Goal: Navigation & Orientation: Find specific page/section

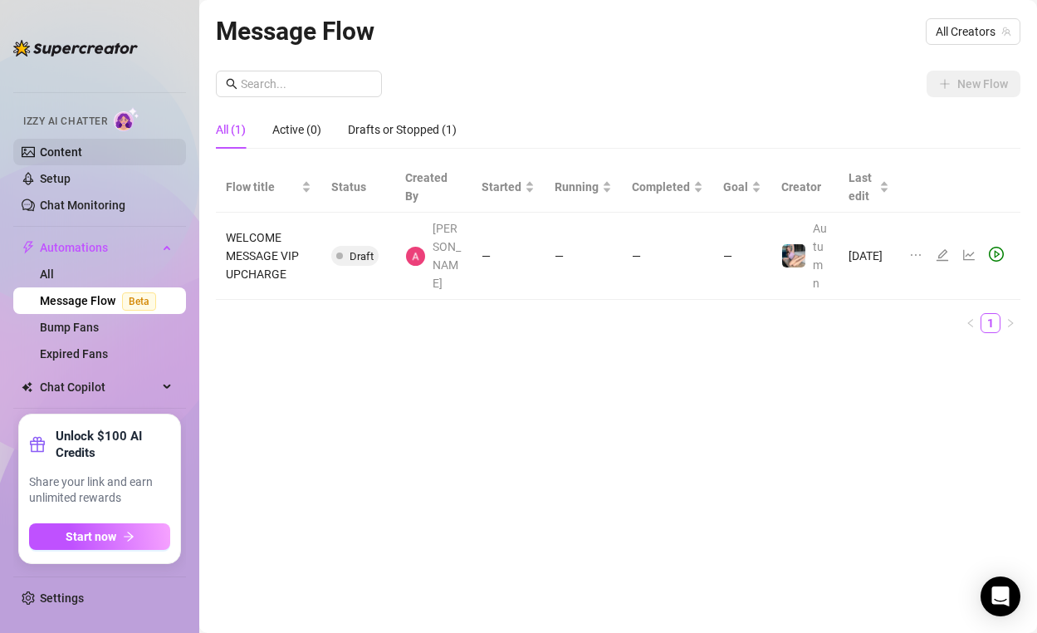
click at [82, 151] on link "Content" at bounding box center [61, 151] width 42 height 13
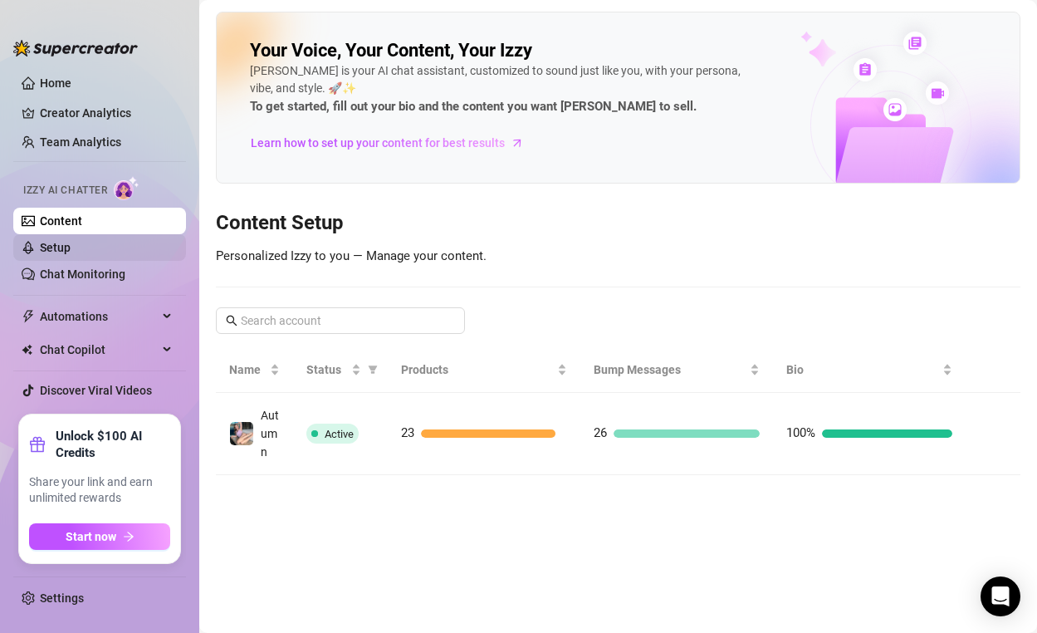
click at [71, 254] on link "Setup" at bounding box center [55, 247] width 31 height 13
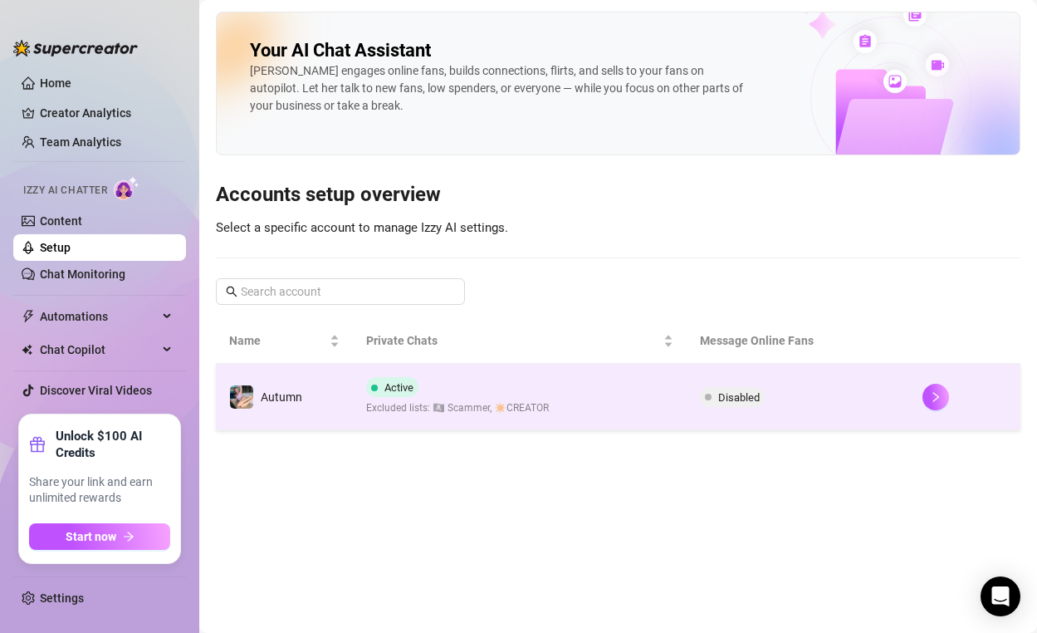
click at [972, 380] on td at bounding box center [964, 397] width 111 height 66
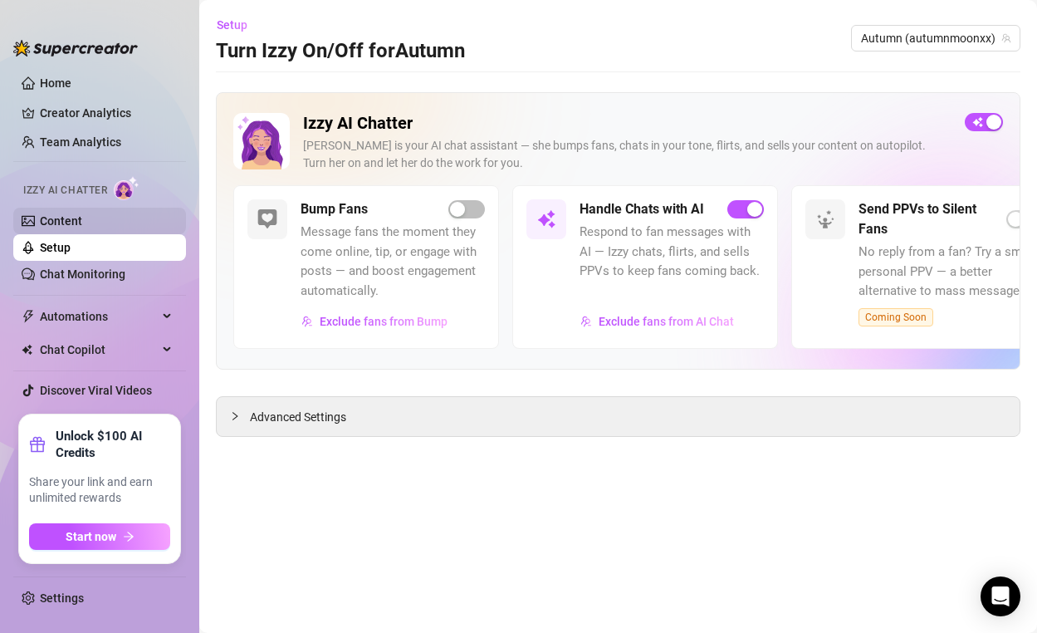
click at [40, 227] on link "Content" at bounding box center [61, 220] width 42 height 13
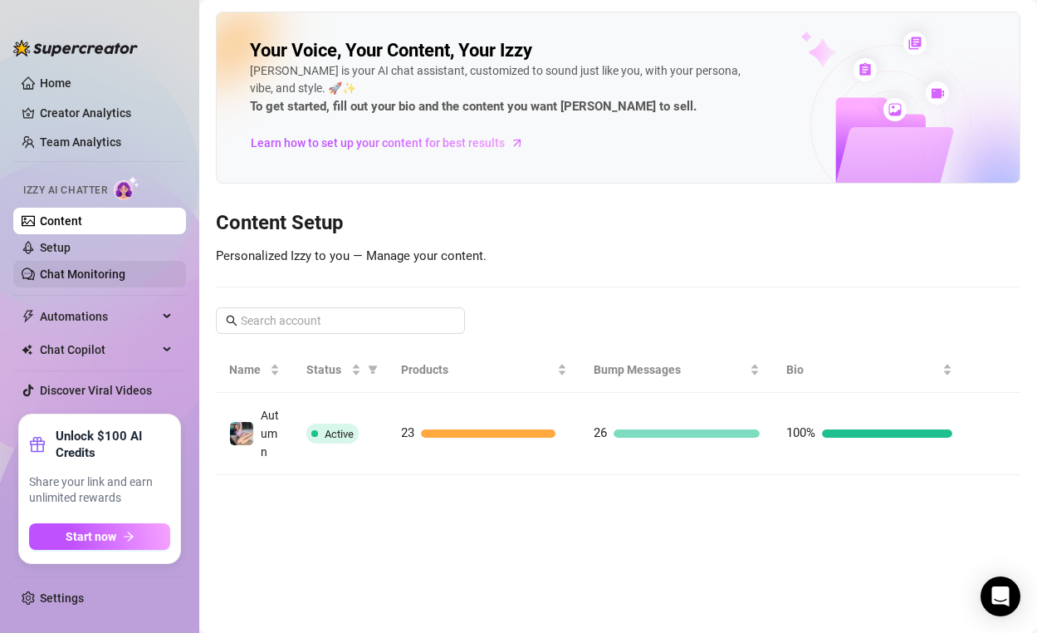
click at [71, 277] on link "Chat Monitoring" at bounding box center [83, 273] width 86 height 13
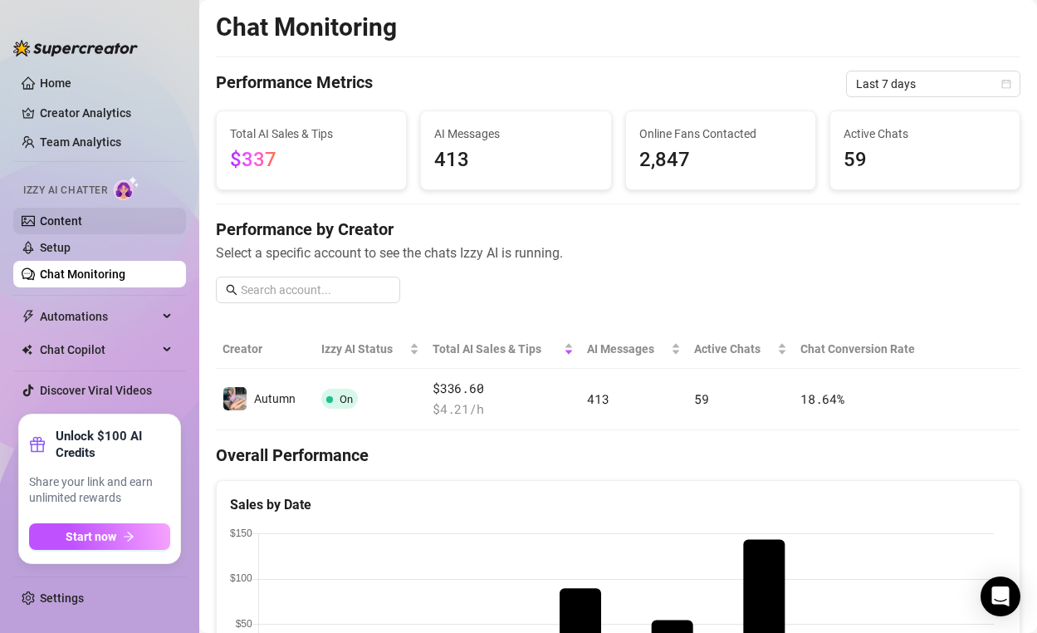
click at [82, 227] on link "Content" at bounding box center [61, 220] width 42 height 13
